Goal: Task Accomplishment & Management: Manage account settings

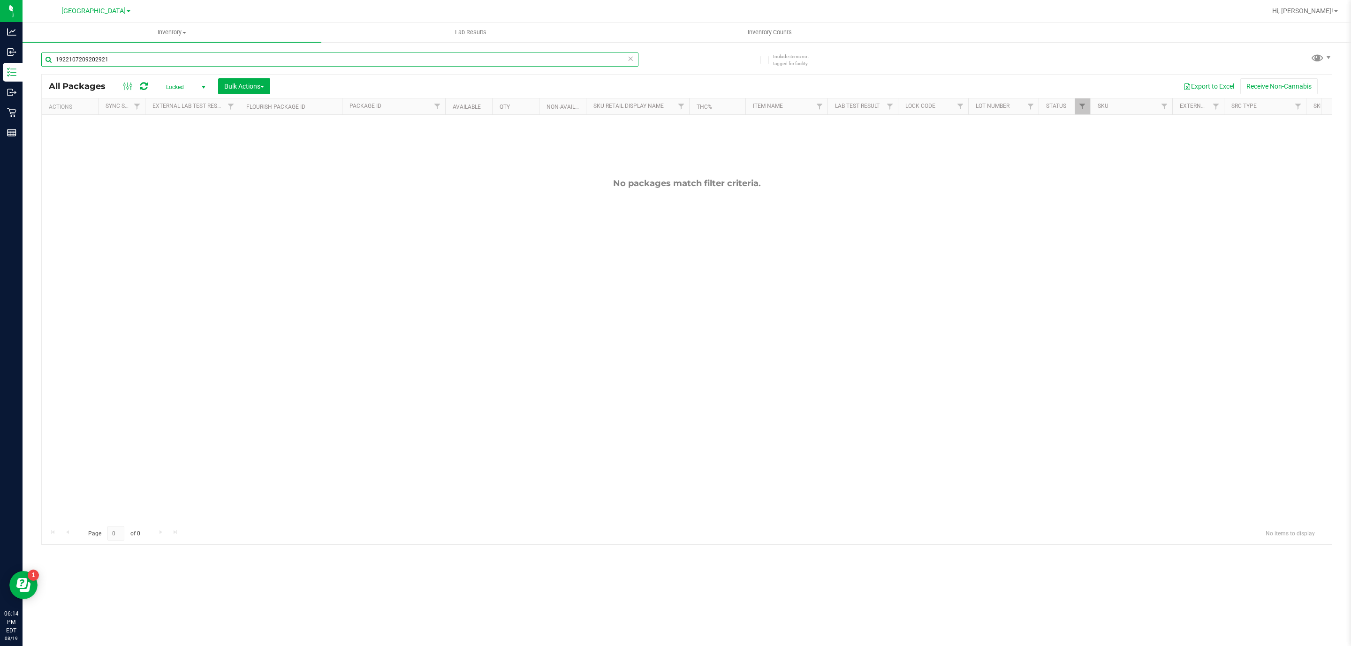
click at [293, 66] on input "1922107209202921" at bounding box center [339, 60] width 597 height 14
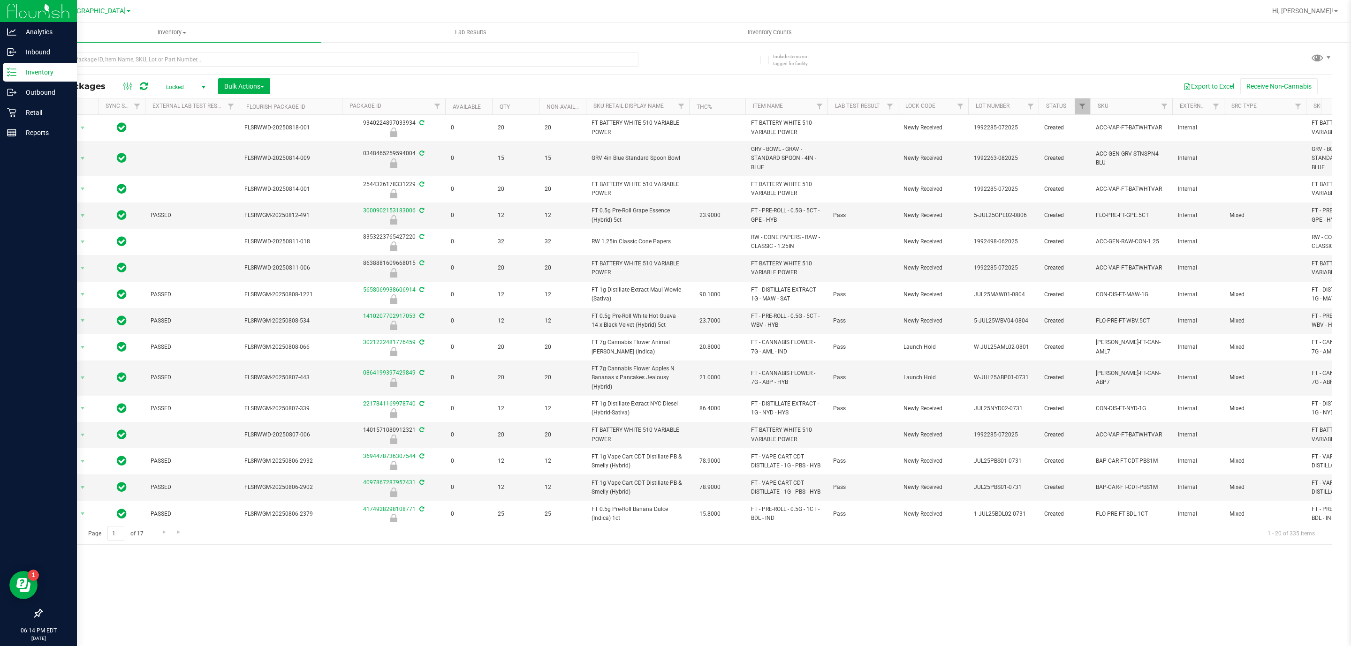
click at [17, 67] on p "Inventory" at bounding box center [44, 72] width 56 height 11
click at [17, 68] on p "Inventory" at bounding box center [44, 72] width 56 height 11
click at [16, 68] on p "Inventory" at bounding box center [44, 72] width 56 height 11
click at [15, 68] on icon at bounding box center [11, 72] width 9 height 9
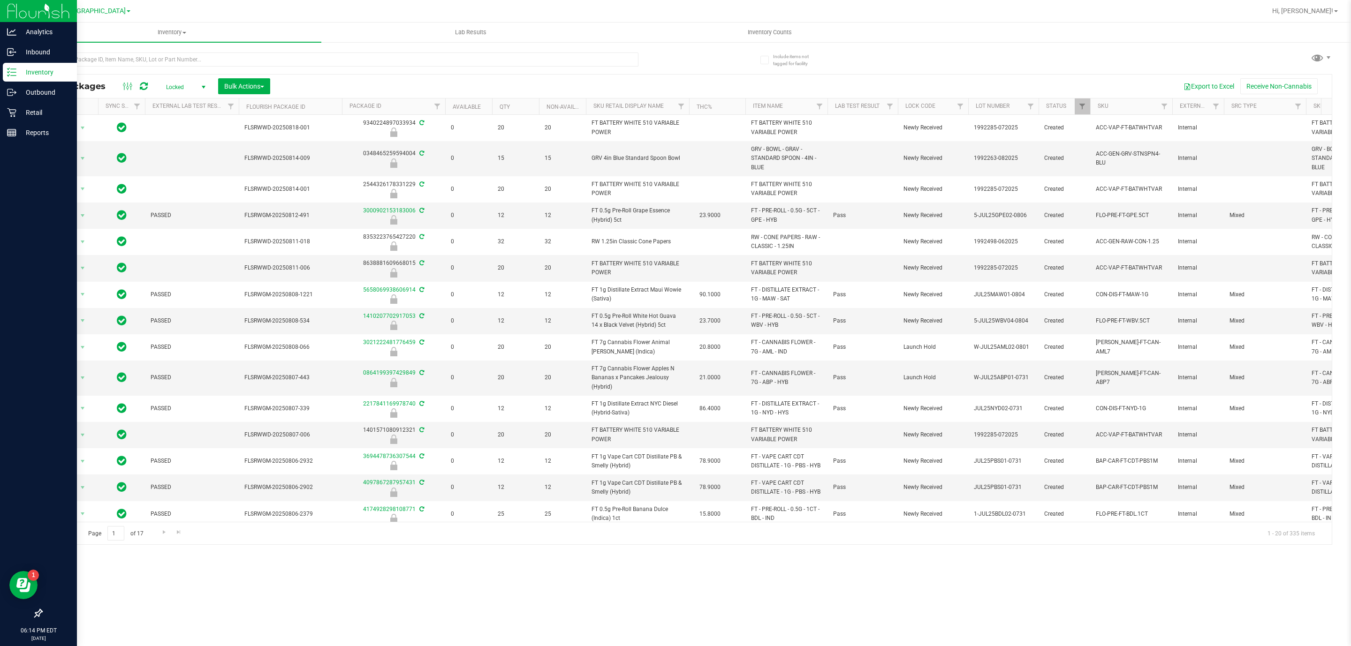
click at [15, 69] on icon at bounding box center [11, 72] width 9 height 9
click at [10, 68] on icon at bounding box center [11, 72] width 9 height 9
click at [9, 68] on icon at bounding box center [11, 72] width 9 height 9
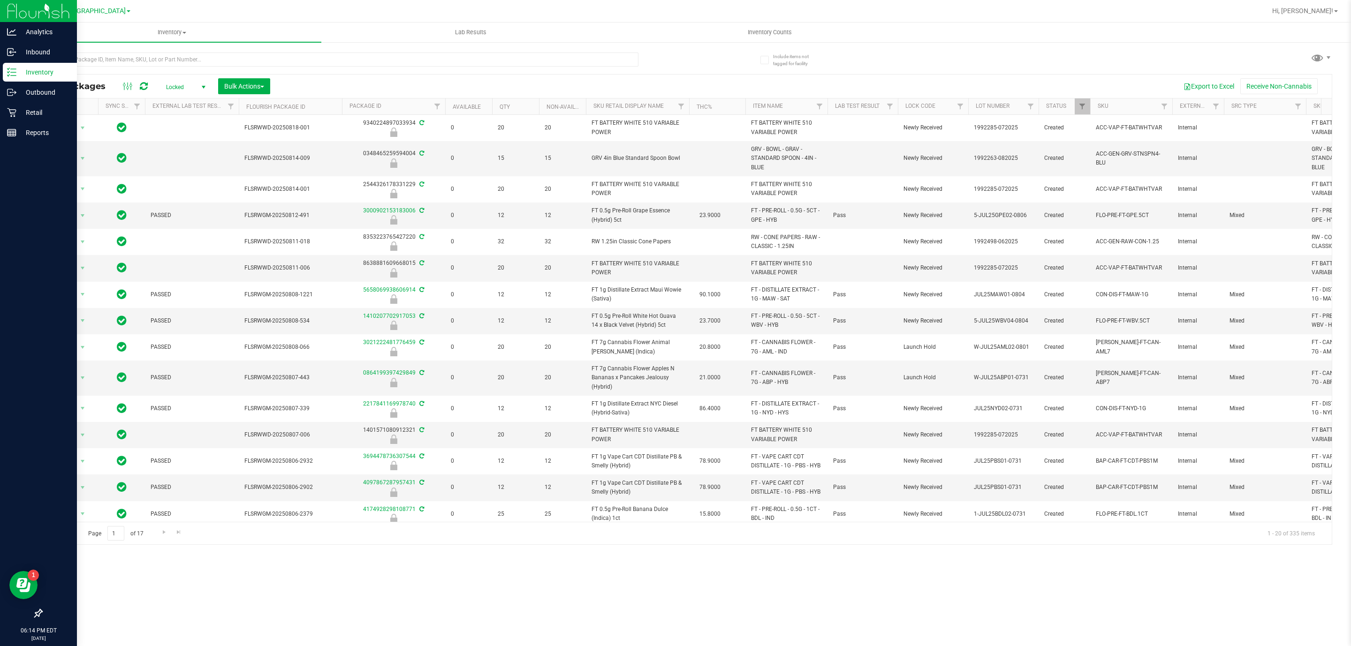
click at [9, 68] on icon at bounding box center [11, 72] width 9 height 9
click at [8, 68] on icon at bounding box center [11, 72] width 9 height 9
click at [8, 69] on icon at bounding box center [11, 72] width 9 height 9
click at [7, 69] on icon at bounding box center [11, 72] width 9 height 9
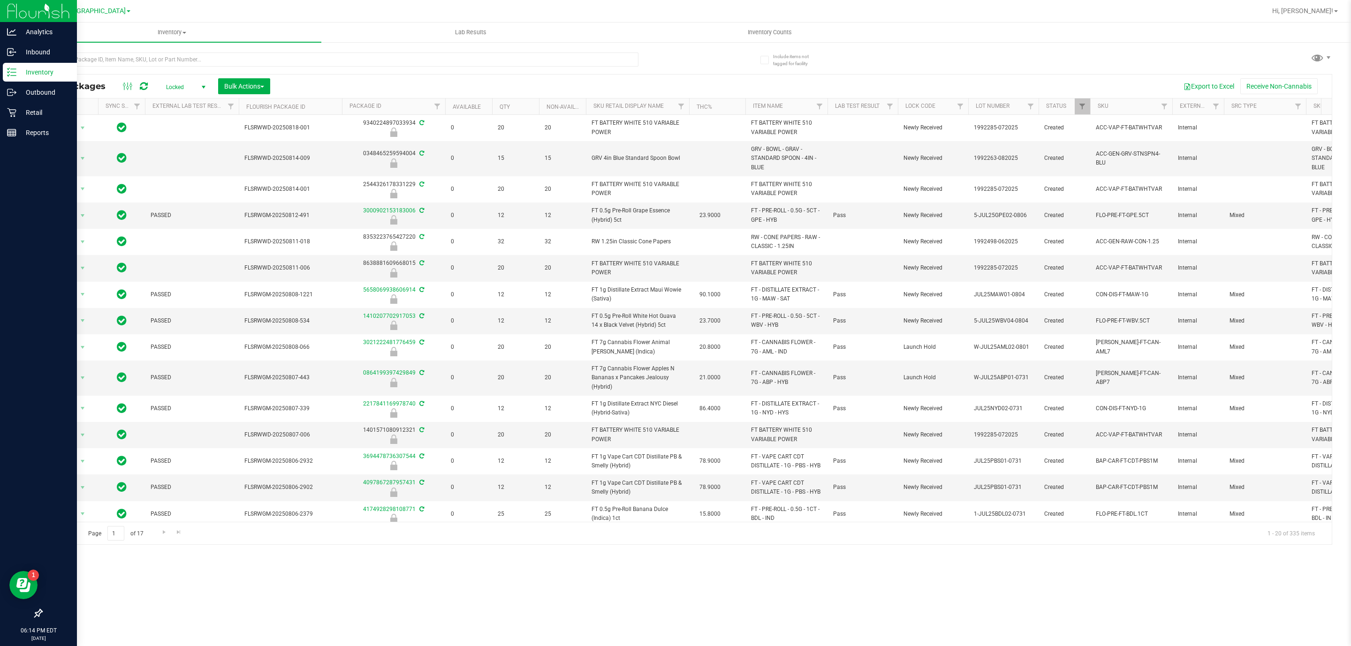
click at [7, 69] on icon at bounding box center [11, 72] width 9 height 9
click at [8, 76] on icon at bounding box center [11, 72] width 9 height 9
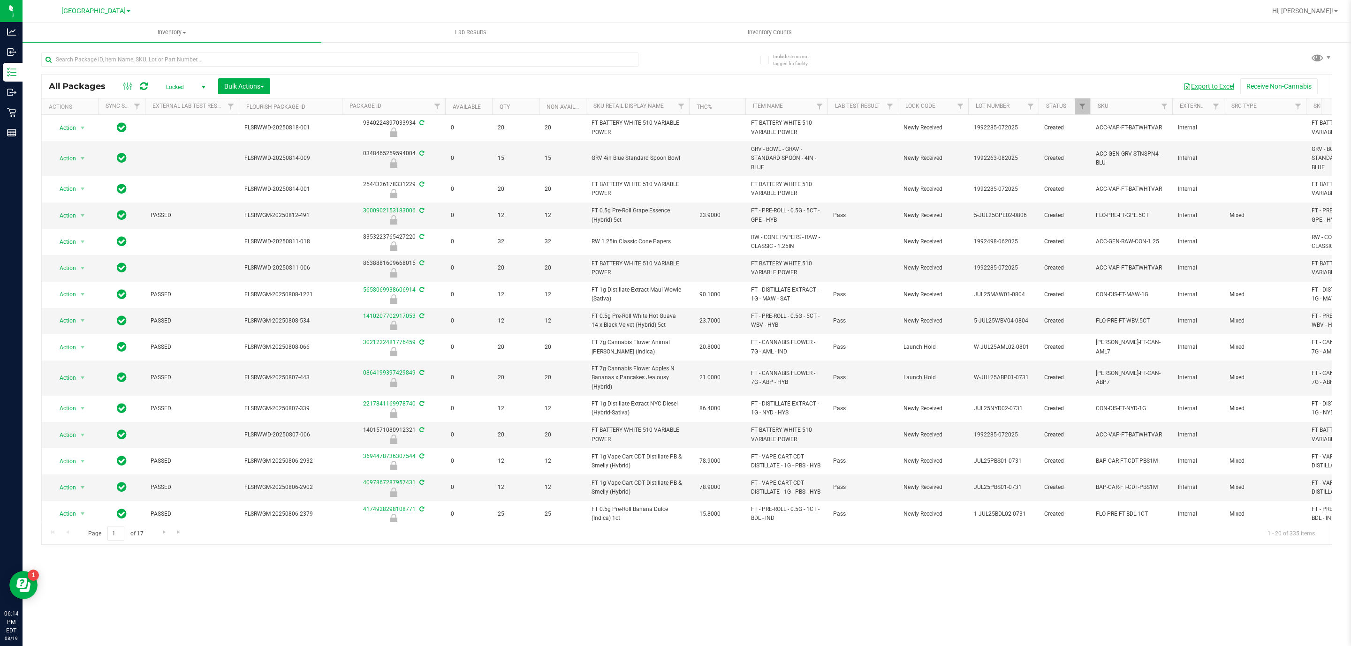
click at [1191, 82] on button "Export to Excel" at bounding box center [1209, 86] width 63 height 16
click at [1214, 87] on button "Export to Excel" at bounding box center [1209, 86] width 63 height 16
click at [200, 86] on span "select" at bounding box center [204, 88] width 8 height 8
click at [196, 104] on li "Active Only" at bounding box center [184, 103] width 51 height 14
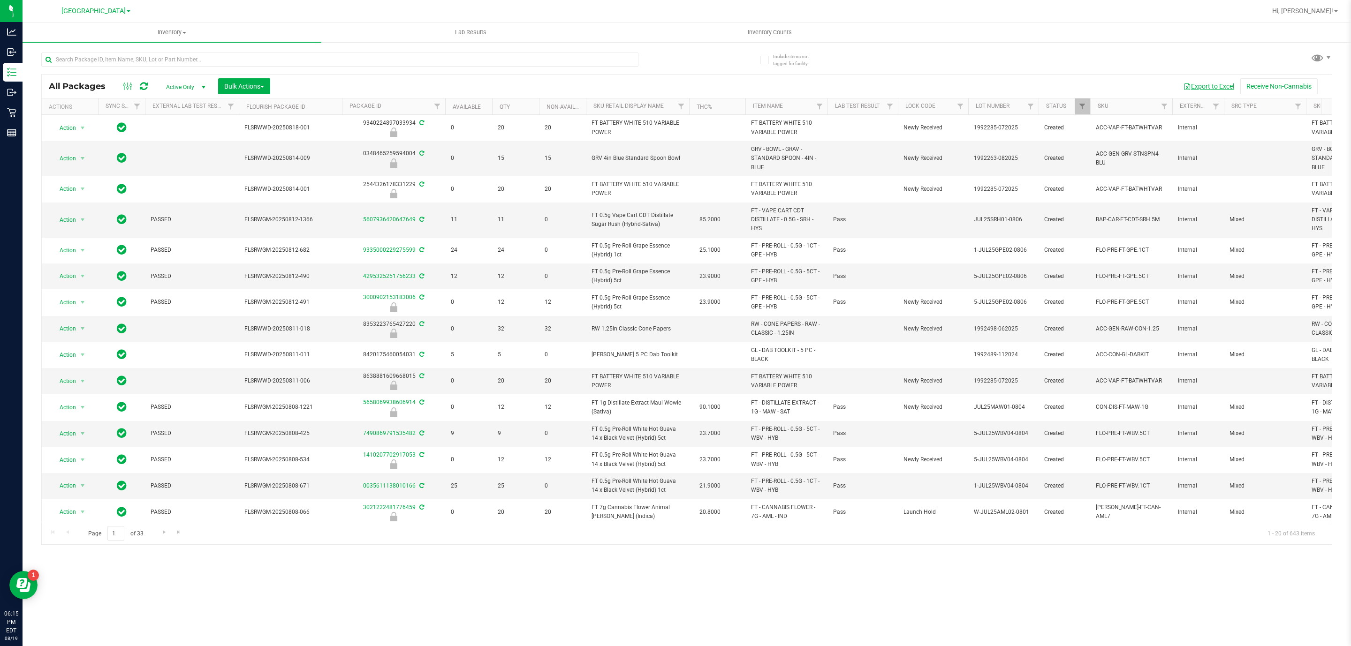
click at [1205, 81] on button "Export to Excel" at bounding box center [1209, 86] width 63 height 16
click at [543, 69] on div at bounding box center [339, 64] width 597 height 22
click at [540, 66] on input "text" at bounding box center [339, 60] width 597 height 14
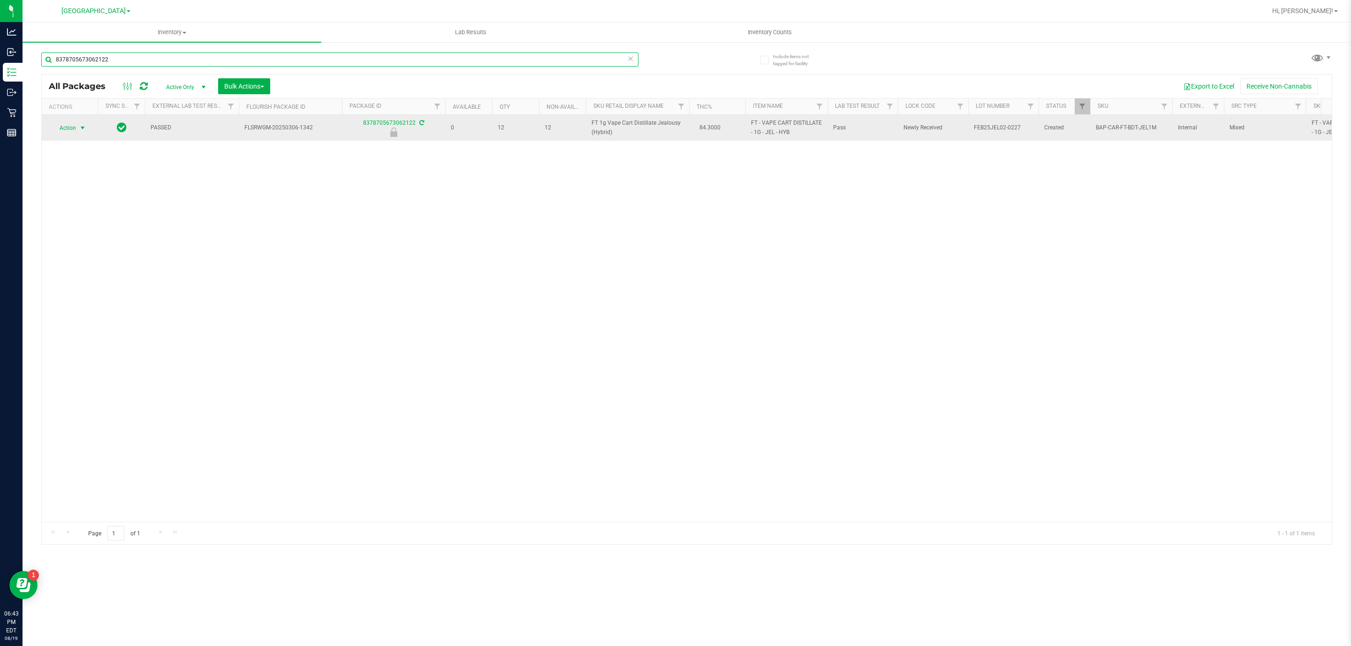
type input "8378705673062122"
click at [74, 130] on span "Action" at bounding box center [63, 128] width 25 height 13
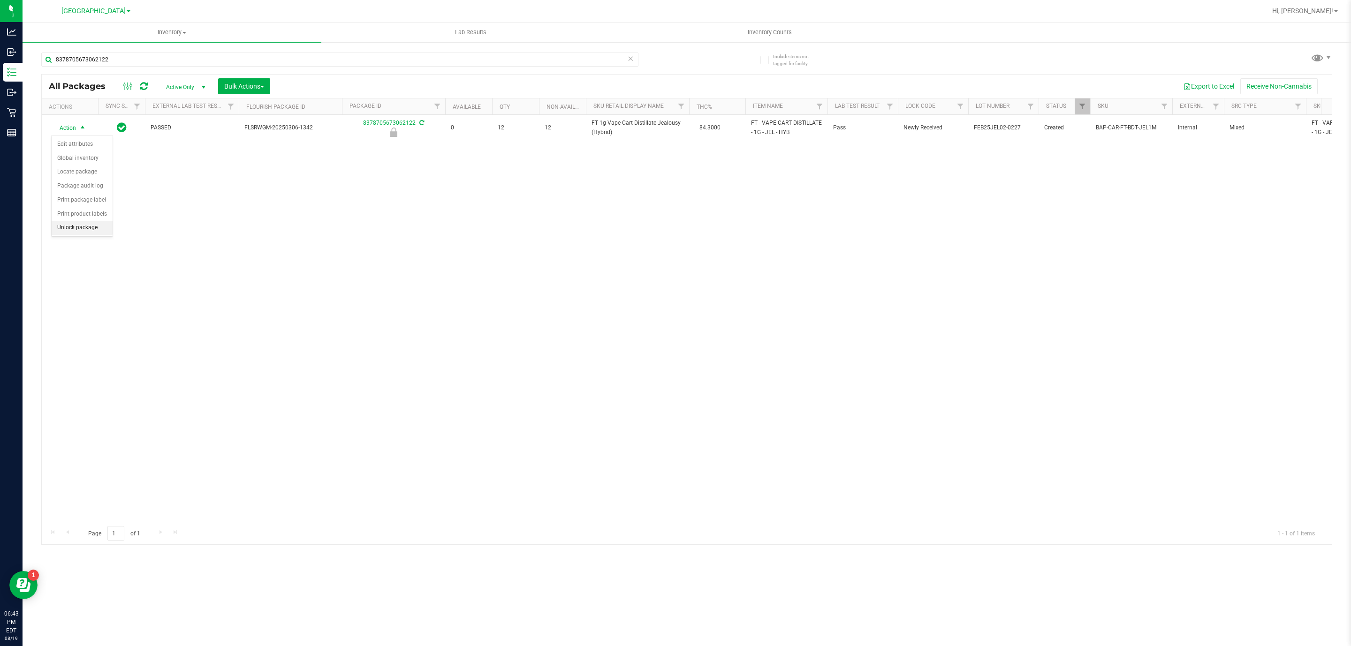
click at [99, 231] on li "Unlock package" at bounding box center [82, 228] width 61 height 14
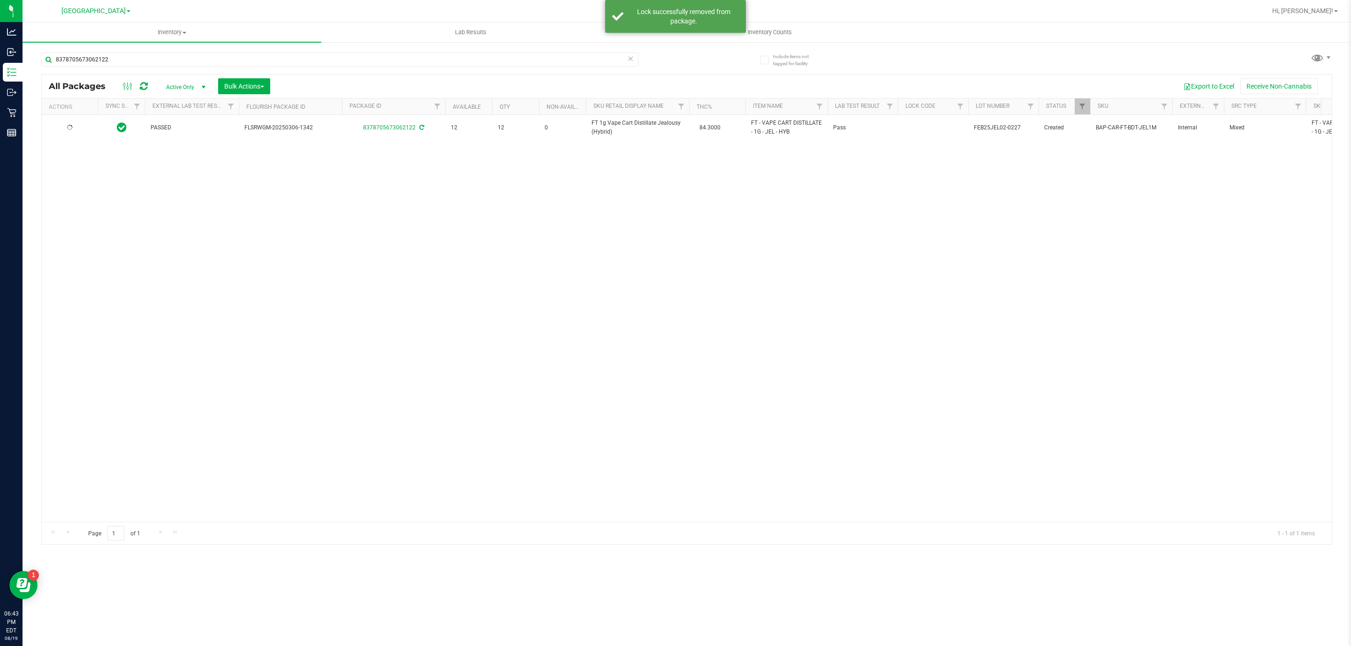
click at [69, 132] on div at bounding box center [69, 127] width 45 height 9
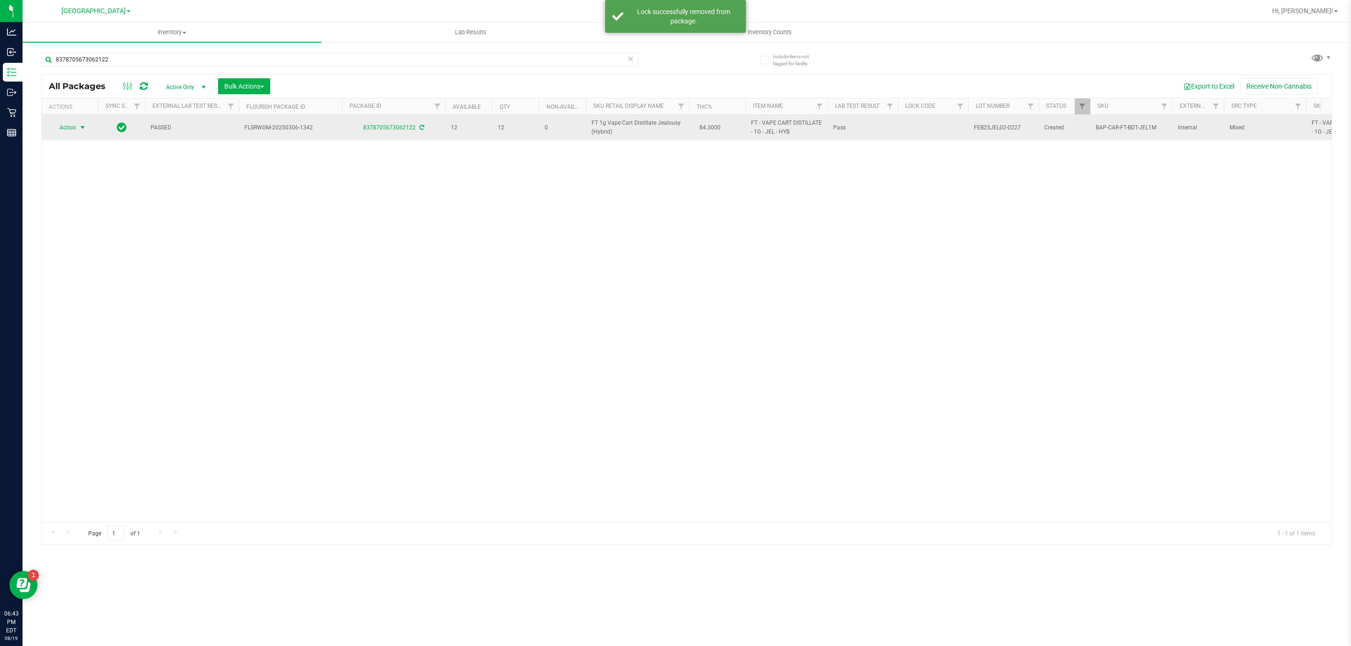
click at [72, 131] on span "Action" at bounding box center [63, 127] width 25 height 13
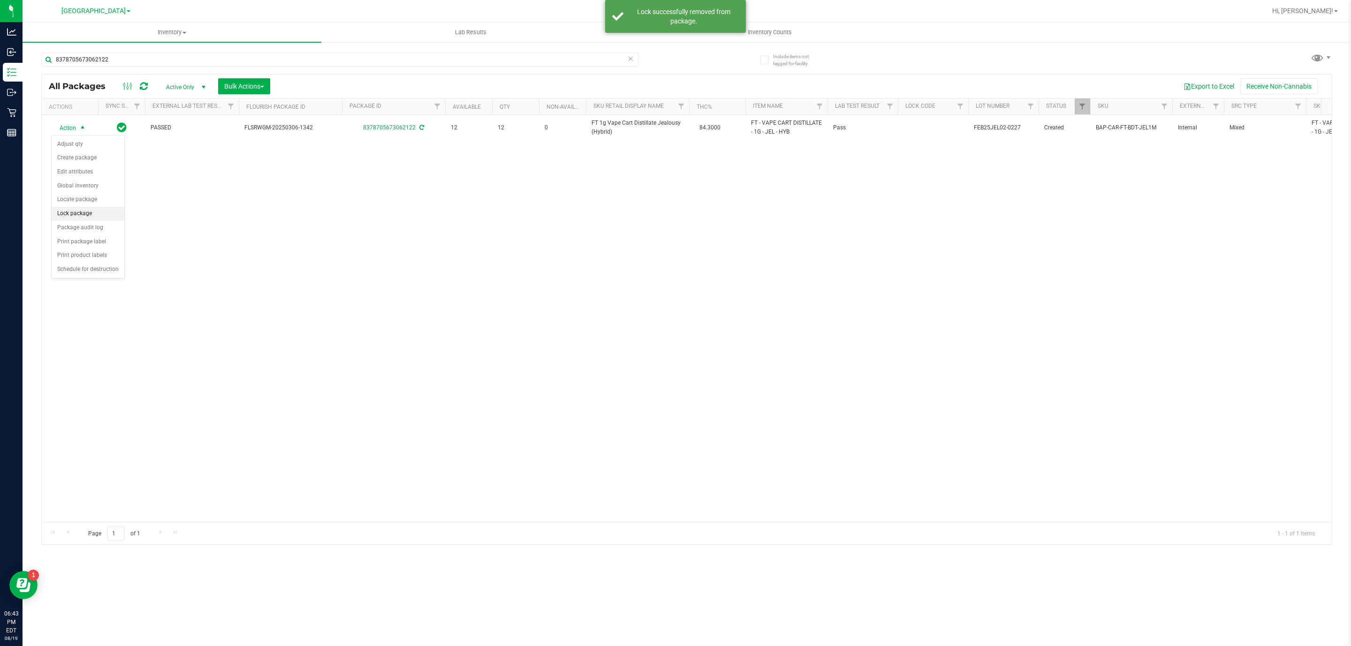
click at [84, 213] on li "Lock package" at bounding box center [88, 214] width 73 height 14
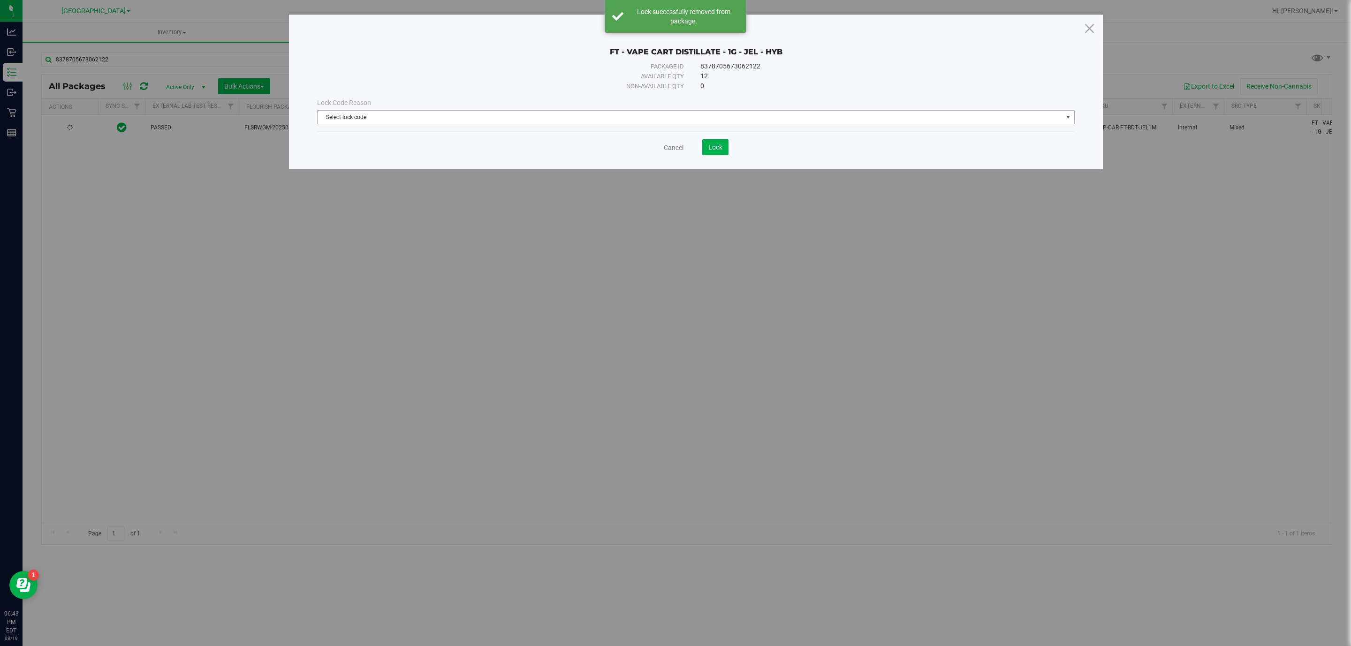
click at [412, 111] on span "Select lock code" at bounding box center [690, 117] width 745 height 13
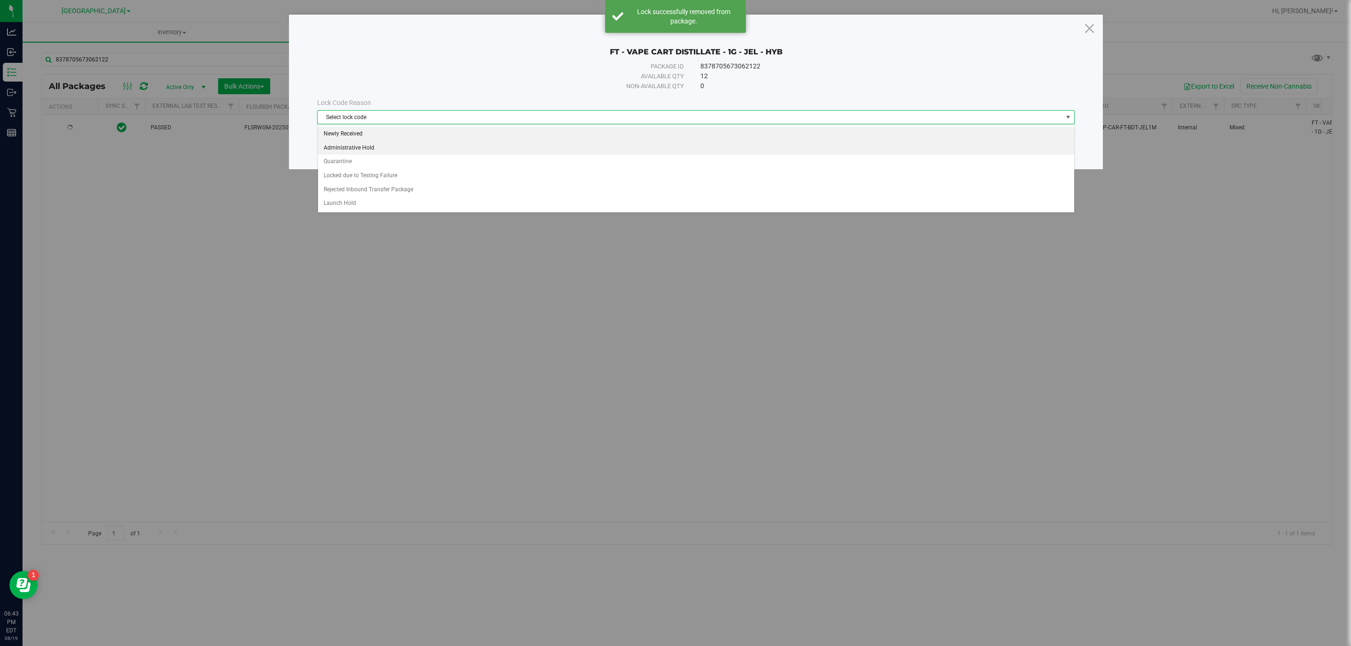
click at [370, 133] on li "Newly Received" at bounding box center [696, 134] width 756 height 14
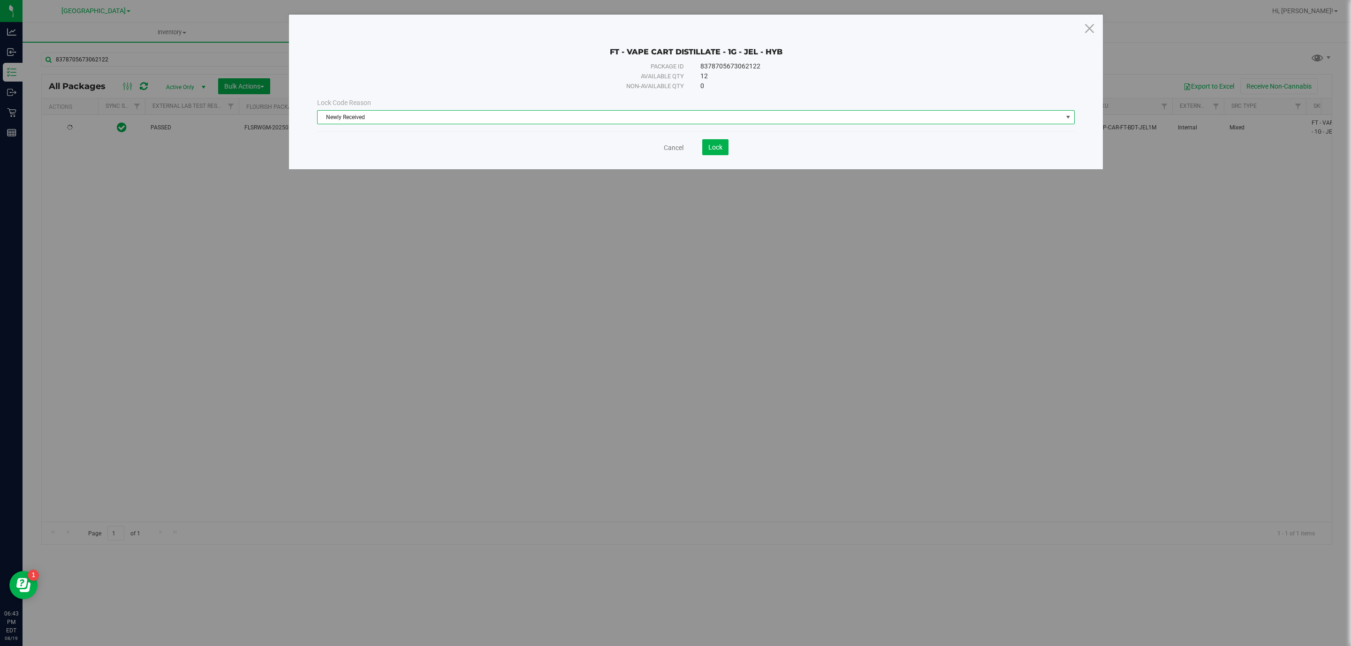
click at [510, 122] on span "Newly Received" at bounding box center [690, 117] width 745 height 13
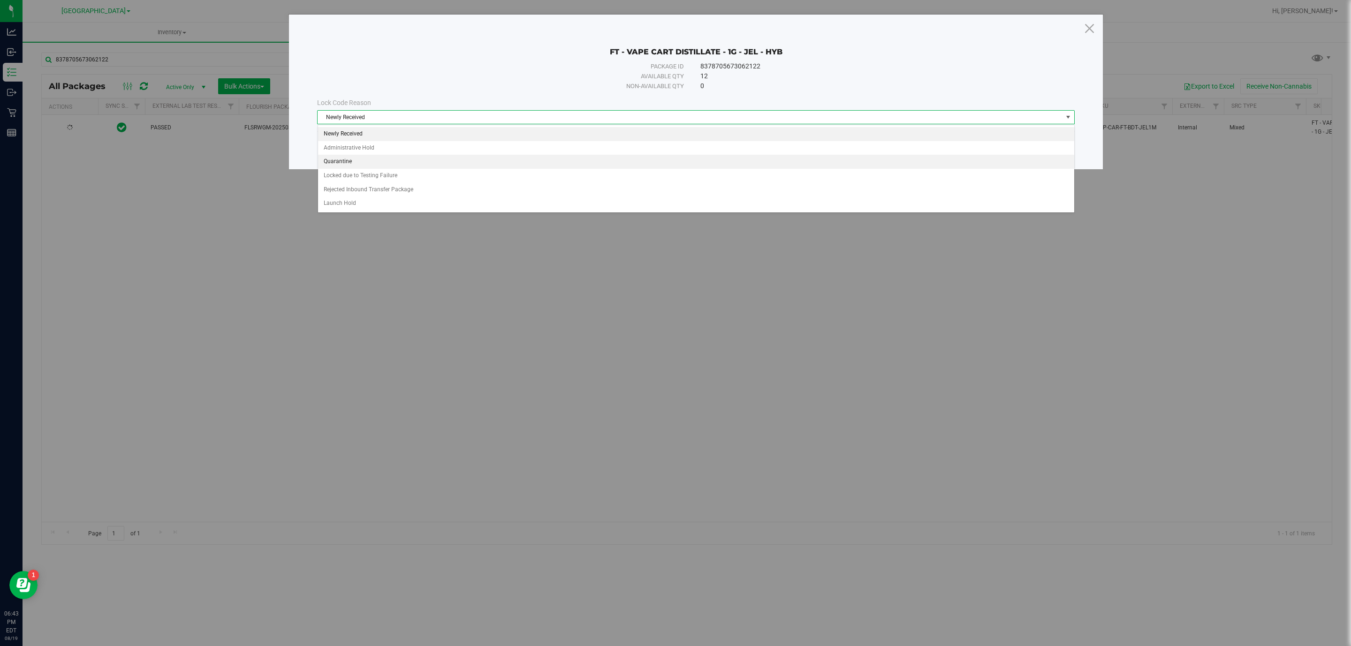
click at [393, 167] on li "Quarantine" at bounding box center [696, 162] width 756 height 14
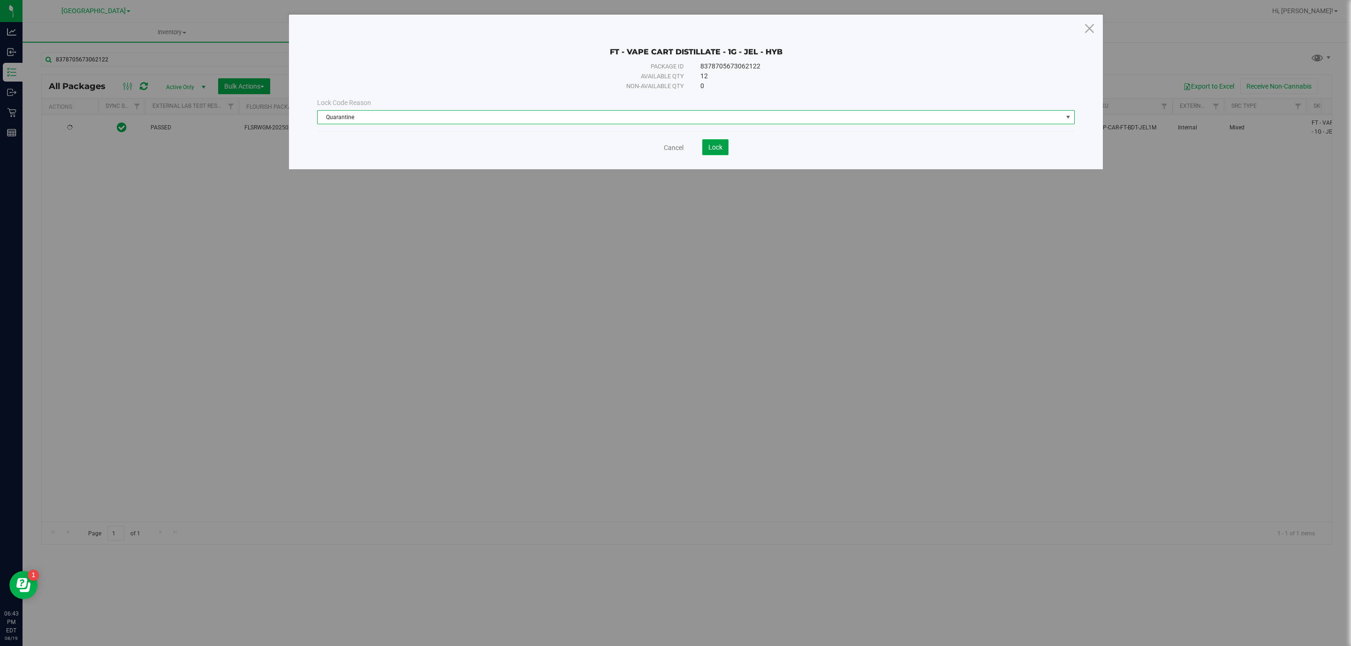
click at [715, 148] on span "Lock" at bounding box center [715, 148] width 14 height 8
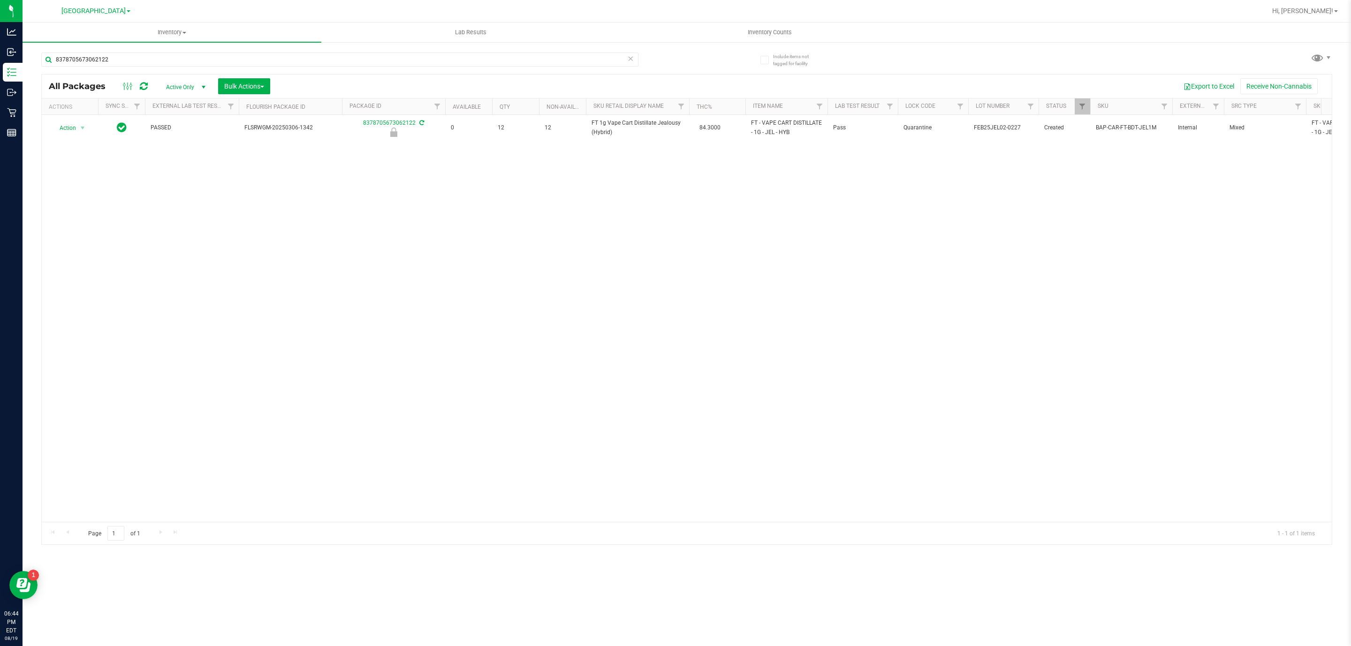
click at [492, 47] on div "8378705673062122" at bounding box center [364, 59] width 646 height 30
click at [492, 61] on input "8378705673062122" at bounding box center [339, 60] width 597 height 14
type input "LB-MAY25T1601-0528"
click at [502, 55] on input "LB-MAY25T1601-0528" at bounding box center [339, 60] width 597 height 14
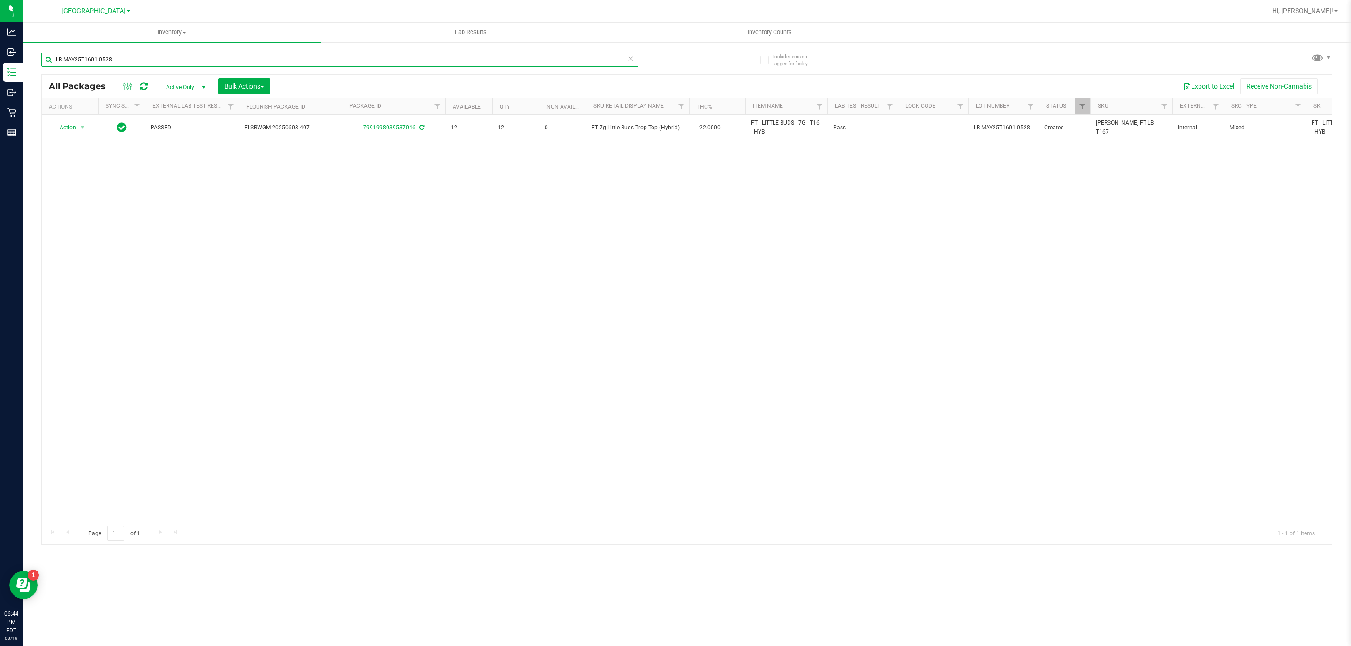
click at [502, 55] on input "LB-MAY25T1601-0528" at bounding box center [339, 60] width 597 height 14
click at [495, 60] on input "LB-MAY25T1601-0528" at bounding box center [339, 60] width 597 height 14
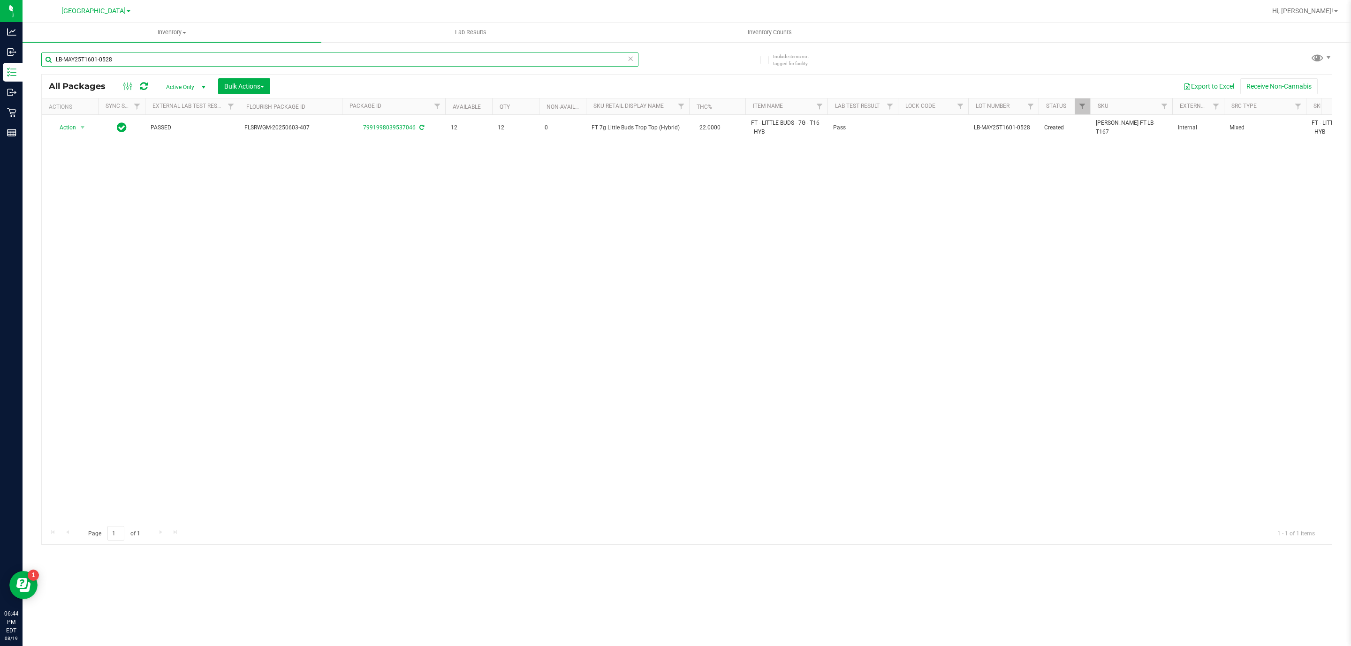
click at [495, 60] on input "LB-MAY25T1601-0528" at bounding box center [339, 60] width 597 height 14
